Goal: Information Seeking & Learning: Understand process/instructions

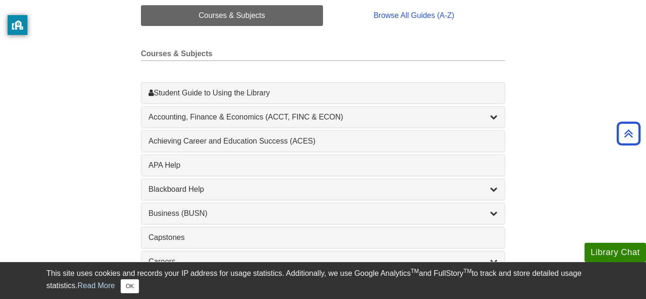
scroll to position [238, 0]
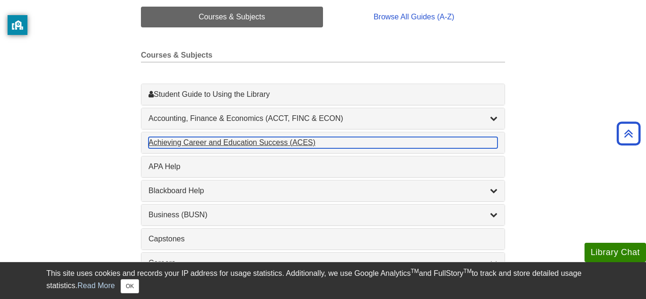
click at [277, 147] on div "Achieving Career and Education Success (ACES) , 1 guides" at bounding box center [322, 142] width 349 height 11
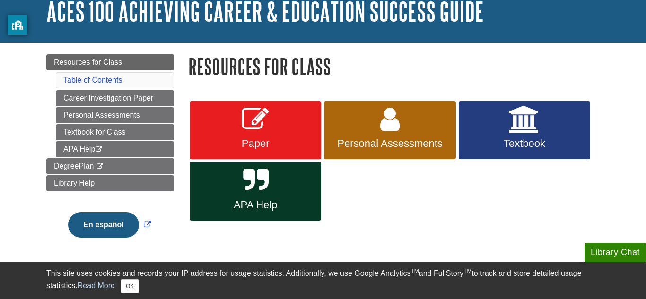
scroll to position [62, 0]
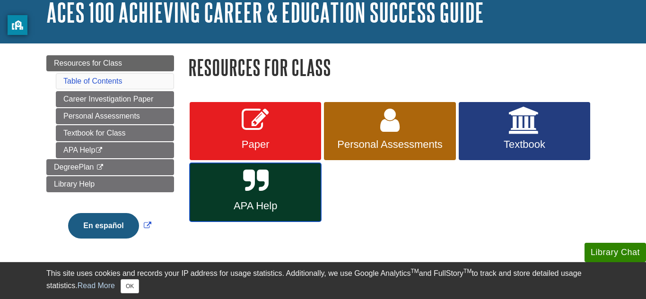
click at [291, 189] on link "APA Help" at bounding box center [255, 192] width 131 height 59
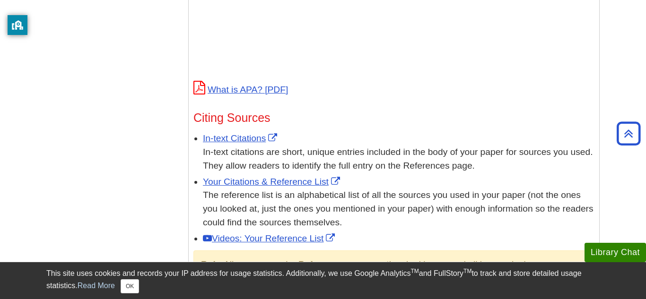
scroll to position [466, 0]
click at [259, 134] on link "In-text Citations" at bounding box center [241, 139] width 77 height 10
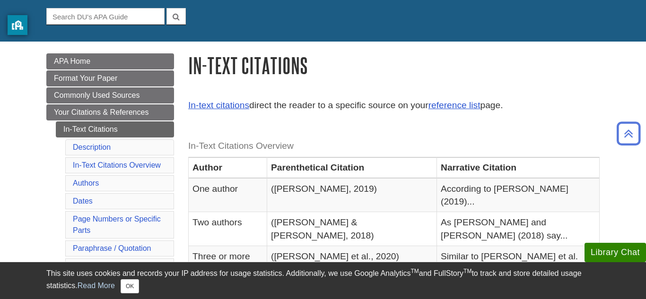
scroll to position [87, 0]
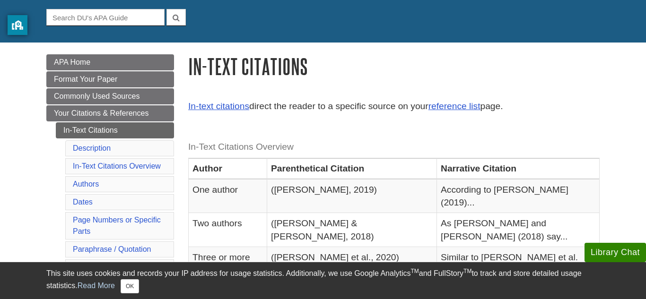
click at [397, 121] on div "In-text citations direct the reader to a specific source on your reference list…" at bounding box center [393, 114] width 411 height 28
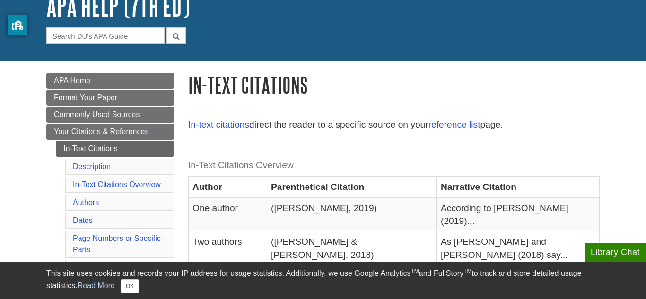
scroll to position [74, 0]
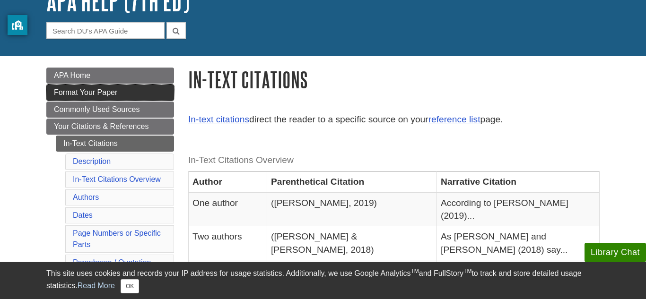
click at [150, 95] on link "Format Your Paper" at bounding box center [110, 93] width 128 height 16
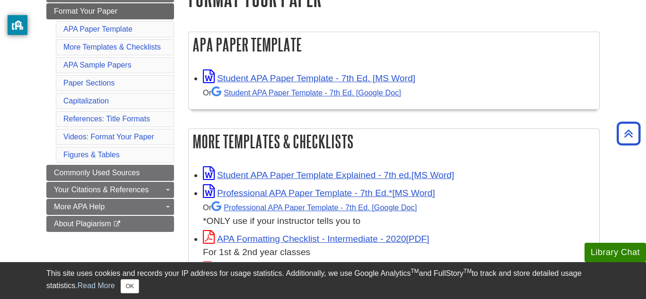
scroll to position [156, 0]
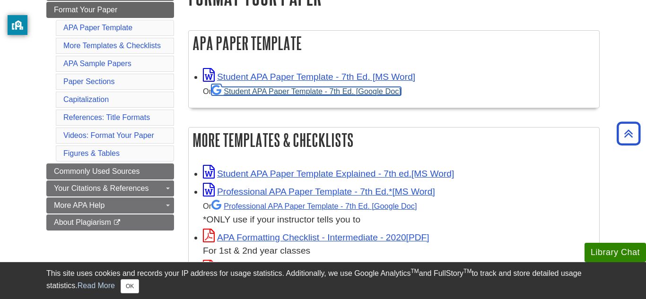
click at [372, 93] on link "Student APA Paper Template - 7th Ed. [Google Doc]" at bounding box center [306, 91] width 190 height 9
